Goal: Navigation & Orientation: Find specific page/section

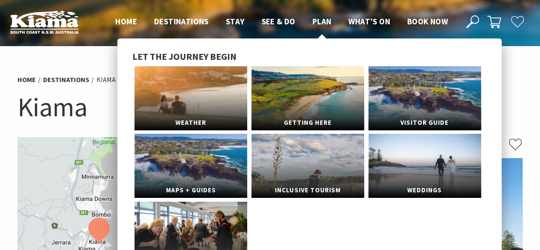
click at [316, 23] on span "Plan" at bounding box center [321, 21] width 19 height 10
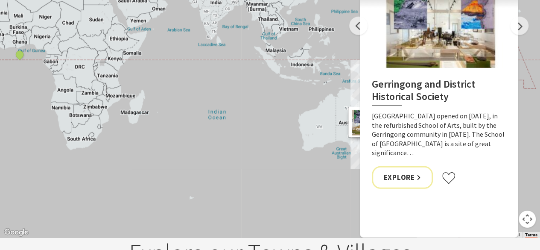
scroll to position [1133, 0]
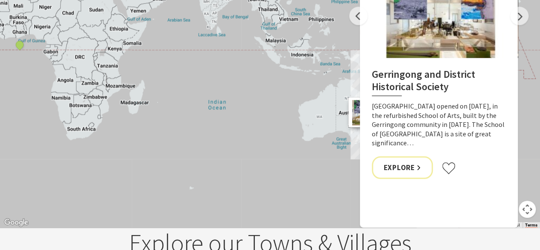
click at [308, 168] on div "Gerringong and District Historical Society Wellness Luxury Escape HAUS Manageme…" at bounding box center [543, 227] width 546 height 307
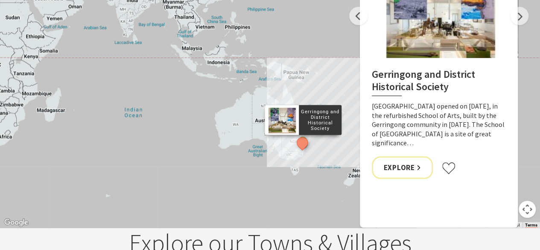
drag, startPoint x: 342, startPoint y: 164, endPoint x: 249, endPoint y: 173, distance: 93.0
click at [249, 173] on div "Gerringong and District Historical Society Wellness Luxury Escape HAUS Manageme…" at bounding box center [460, 235] width 546 height 307
click at [328, 175] on div "Gerringong and District Historical Society Wellness Luxury Escape HAUS Manageme…" at bounding box center [543, 227] width 546 height 307
click at [304, 151] on button "See detail about Gerringong and District Historical Society" at bounding box center [301, 143] width 16 height 16
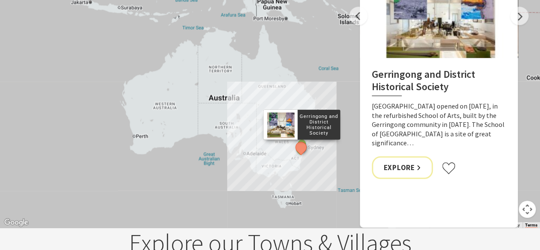
click at [313, 158] on div "Gerringong and District Historical Society Wellness Luxury Escape HAUS Manageme…" at bounding box center [543, 227] width 546 height 307
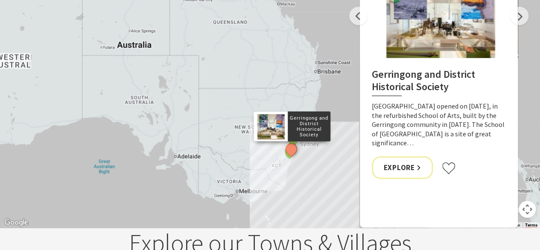
click at [313, 158] on div "Gerringong and District Historical Society Wellness Luxury Escape HAUS Manageme…" at bounding box center [543, 227] width 546 height 307
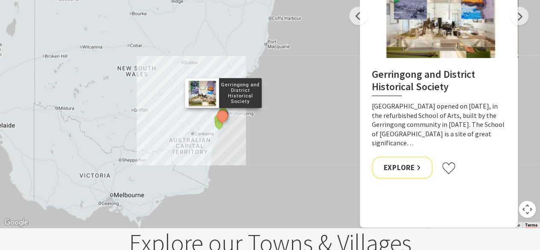
drag, startPoint x: 314, startPoint y: 181, endPoint x: 260, endPoint y: 142, distance: 66.1
click at [260, 142] on div "Gerringong and District Historical Society Wellness Luxury Escape HAUS Manageme…" at bounding box center [495, 191] width 546 height 307
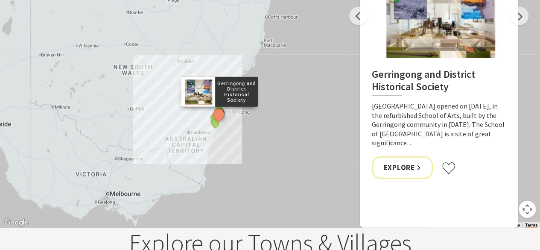
click at [248, 143] on div "Gerringong and District Historical Society Wellness Luxury Escape HAUS Manageme…" at bounding box center [270, 74] width 540 height 307
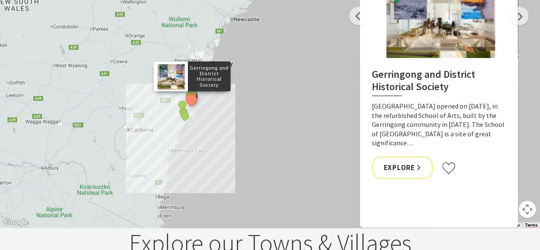
click at [240, 144] on div "Gerringong and District Historical Society Wellness Luxury Escape HAUS Manageme…" at bounding box center [270, 74] width 540 height 307
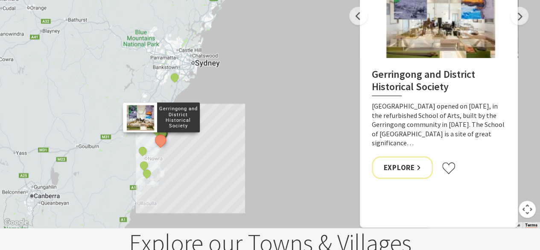
drag, startPoint x: 211, startPoint y: 119, endPoint x: 227, endPoint y: 188, distance: 71.4
click at [227, 188] on div "Gerringong and District Historical Society Wellness Luxury Escape HAUS Manageme…" at bounding box center [270, 74] width 540 height 307
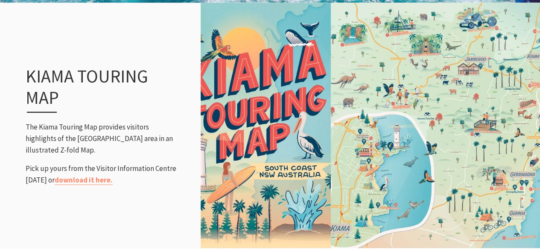
scroll to position [979, 0]
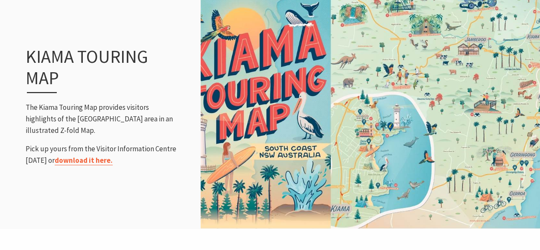
click at [68, 165] on link "download it here." at bounding box center [84, 160] width 58 height 10
